Goal: Task Accomplishment & Management: Complete application form

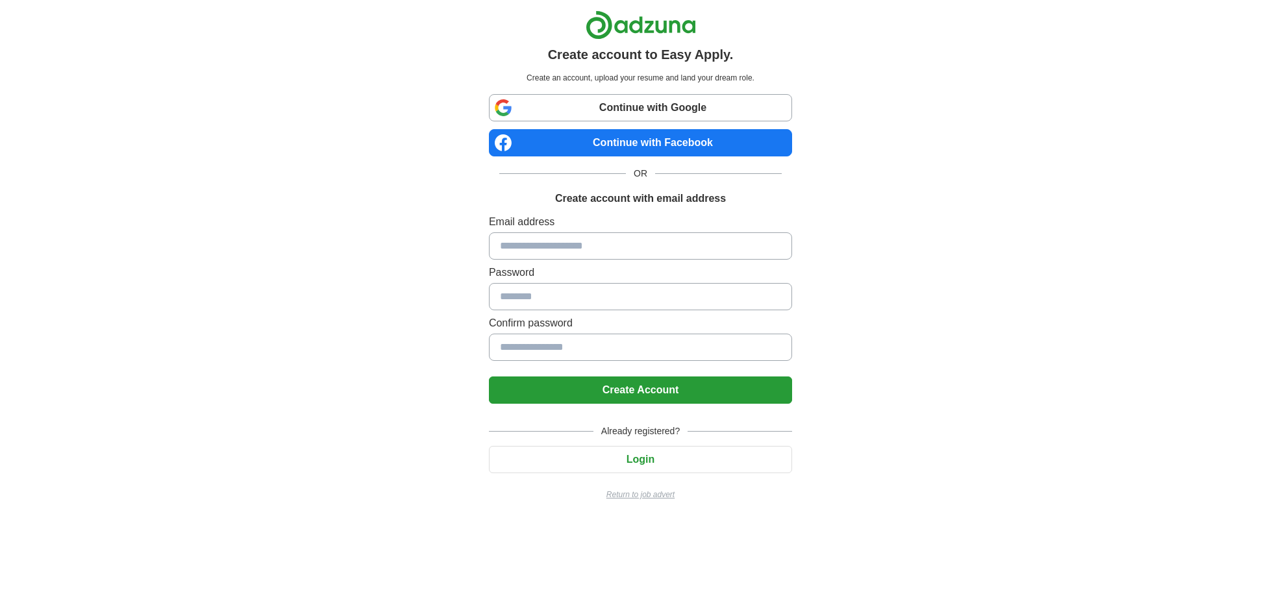
click at [601, 109] on link "Continue with Google" at bounding box center [640, 107] width 303 height 27
click at [646, 243] on input at bounding box center [640, 245] width 303 height 27
type input "**********"
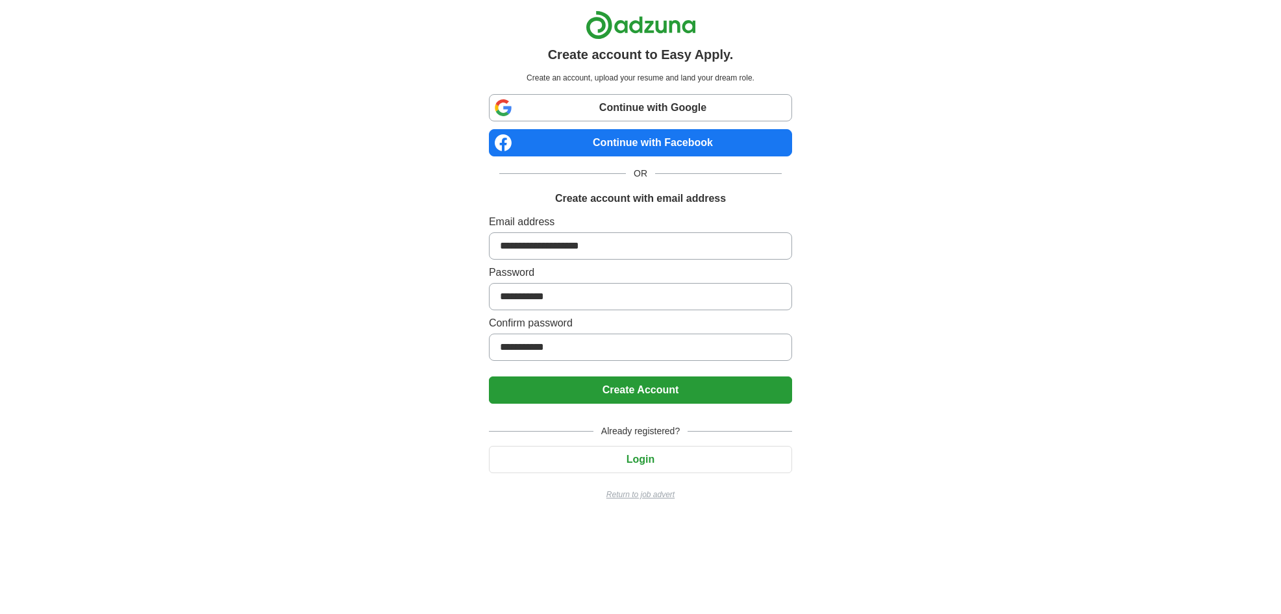
click at [660, 391] on button "Create Account" at bounding box center [640, 390] width 303 height 27
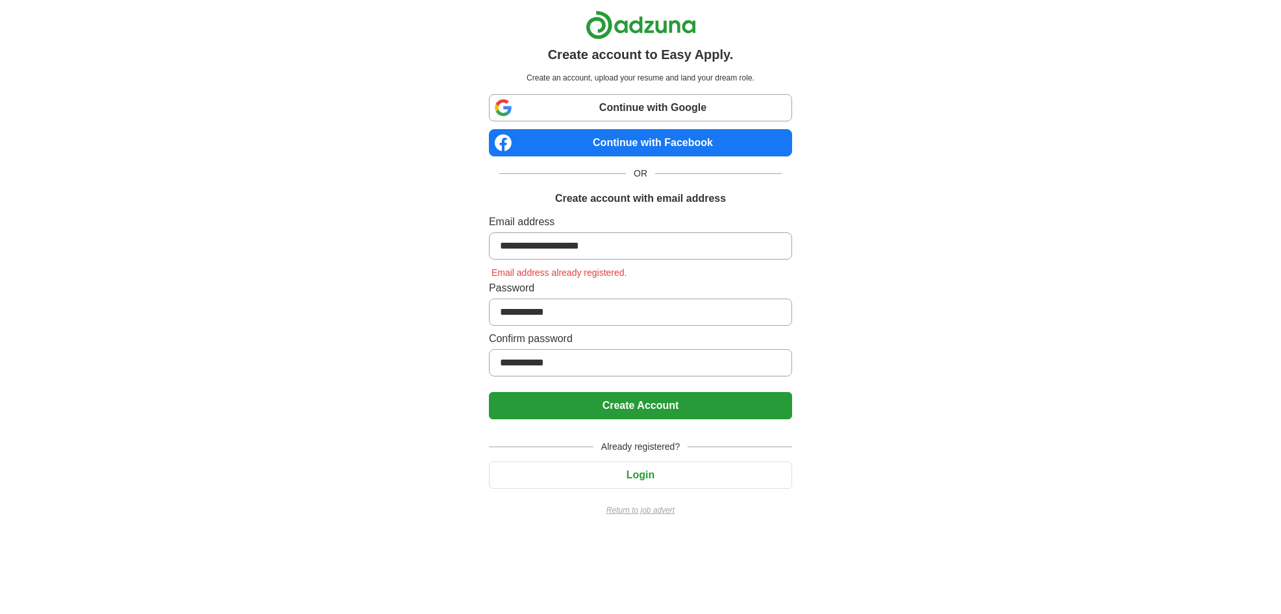
click at [648, 473] on button "Login" at bounding box center [640, 475] width 303 height 27
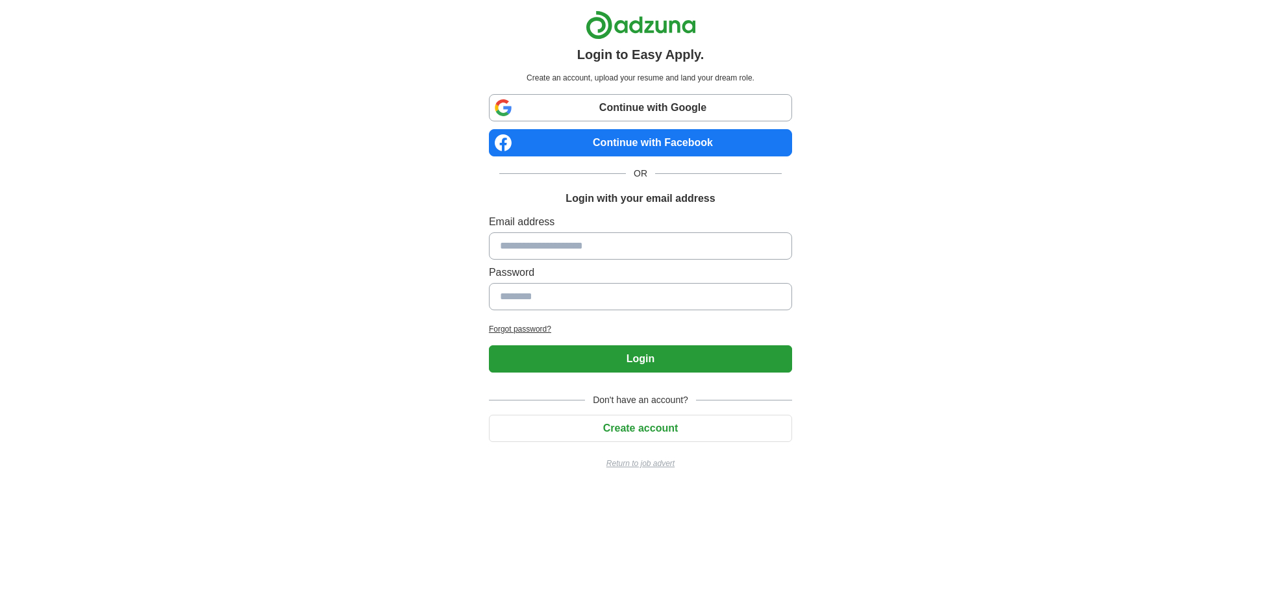
click at [675, 106] on link "Continue with Google" at bounding box center [640, 107] width 303 height 27
